Goal: Transaction & Acquisition: Book appointment/travel/reservation

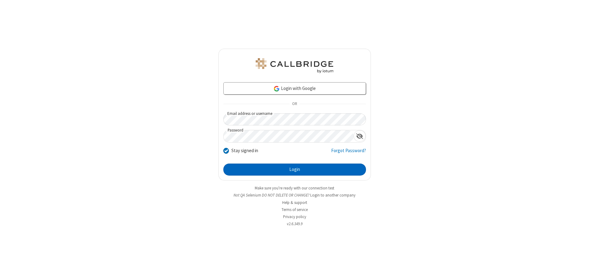
click at [294, 169] on button "Login" at bounding box center [294, 170] width 143 height 12
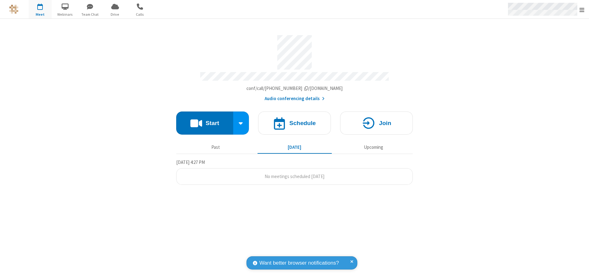
click at [582, 10] on span "Open menu" at bounding box center [581, 10] width 5 height 6
click at [40, 9] on span "button" at bounding box center [40, 6] width 23 height 10
click at [294, 121] on h4 "Schedule" at bounding box center [302, 123] width 26 height 6
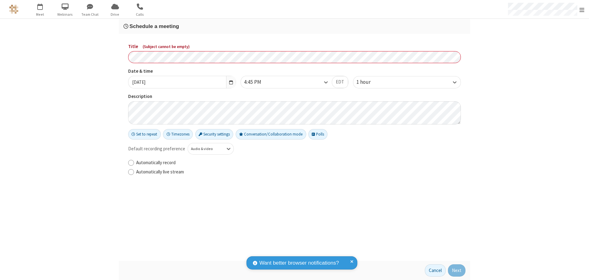
click at [294, 26] on h3 "Schedule a meeting" at bounding box center [295, 26] width 342 height 6
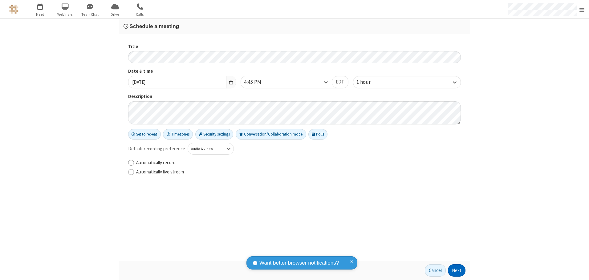
click at [457, 270] on button "Next" at bounding box center [457, 270] width 18 height 12
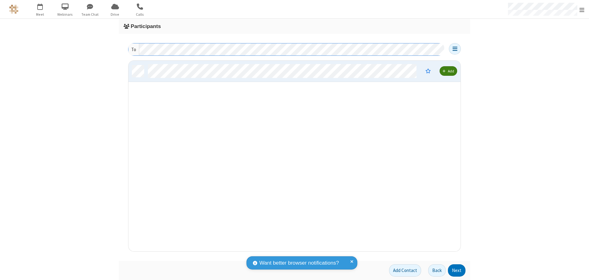
scroll to position [186, 327]
click at [457, 270] on button "Next" at bounding box center [457, 270] width 18 height 12
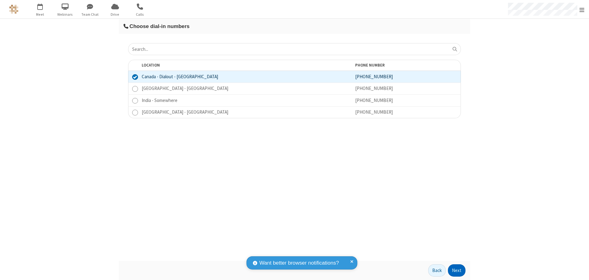
click at [457, 270] on button "Next" at bounding box center [457, 270] width 18 height 12
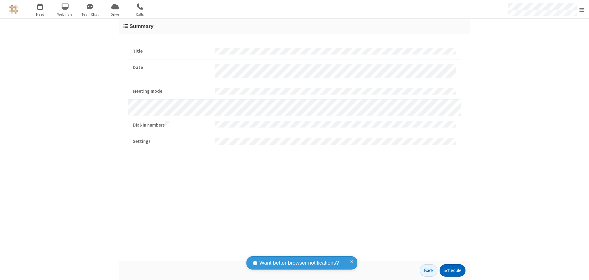
click at [452, 270] on button "Schedule" at bounding box center [453, 270] width 26 height 12
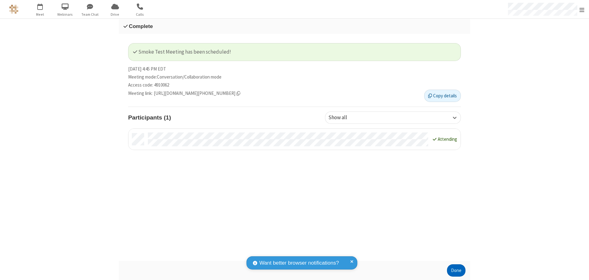
click at [456, 270] on button "Done" at bounding box center [456, 270] width 18 height 12
